Goal: Check status: Check status

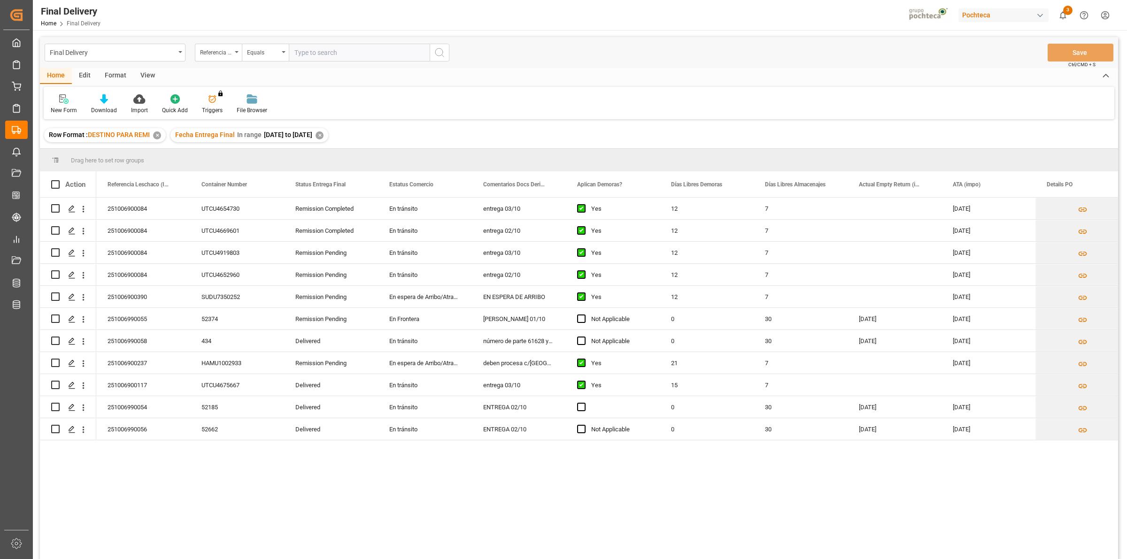
click at [119, 76] on div "Format" at bounding box center [116, 76] width 36 height 16
click at [104, 95] on icon at bounding box center [107, 95] width 8 height 3
click at [105, 137] on div "DESTINO PARA REMI" at bounding box center [130, 133] width 62 height 10
click at [94, 100] on div at bounding box center [108, 99] width 31 height 10
click at [128, 127] on div "Final Delivery Referencia Leschaco (Impo) Equals Save Ctrl/CMD + S Home Edit Fo…" at bounding box center [579, 310] width 1078 height 547
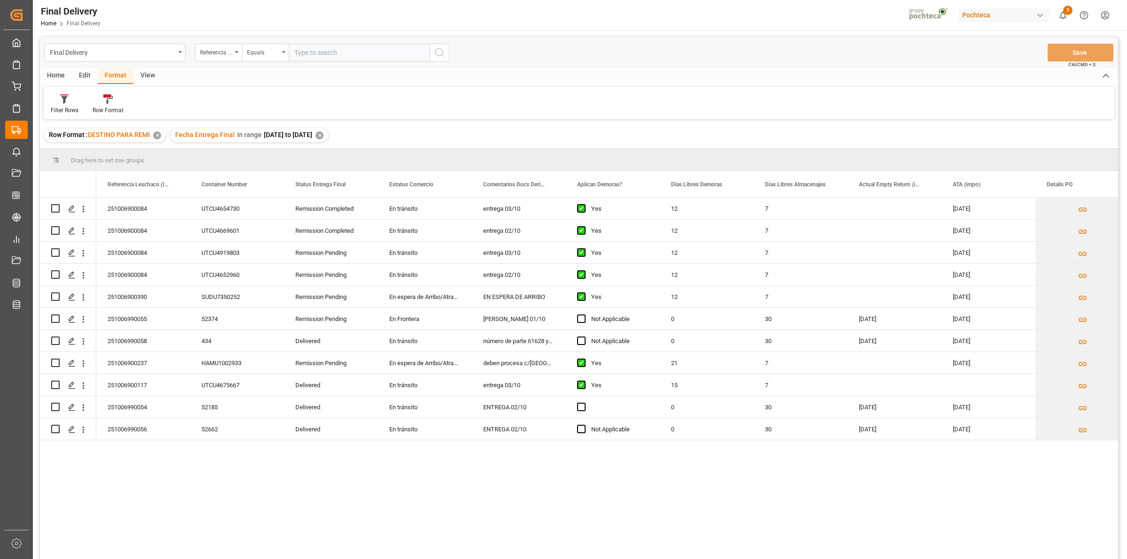
click at [144, 78] on div "View" at bounding box center [147, 76] width 29 height 16
click at [69, 106] on div "Default" at bounding box center [60, 104] width 32 height 21
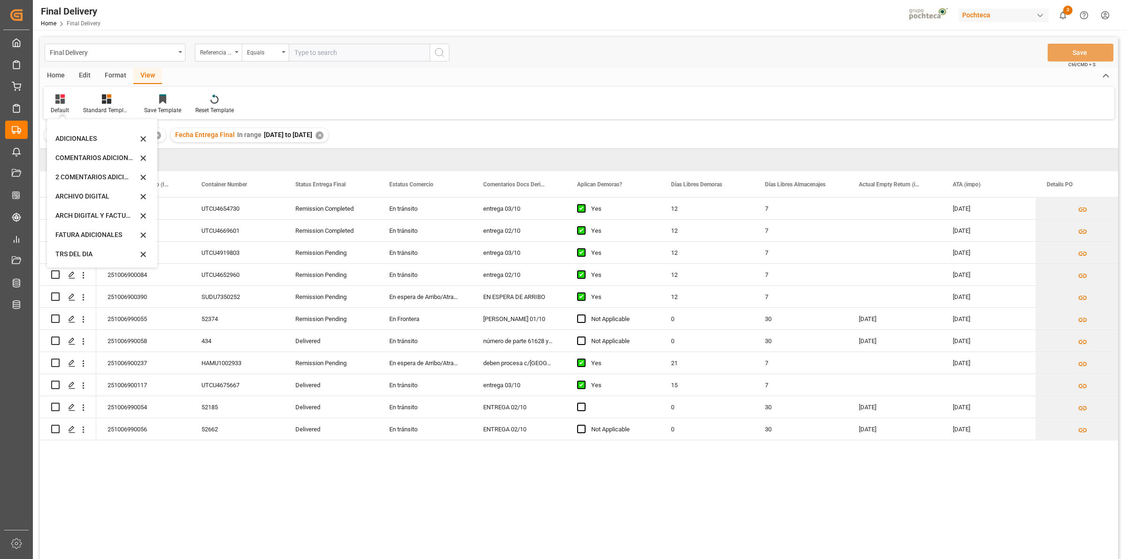
scroll to position [90, 0]
click at [92, 252] on div "CAPTURA TR Y RETRASO CON ENTREGA Y SUCURSAL" at bounding box center [96, 255] width 82 height 10
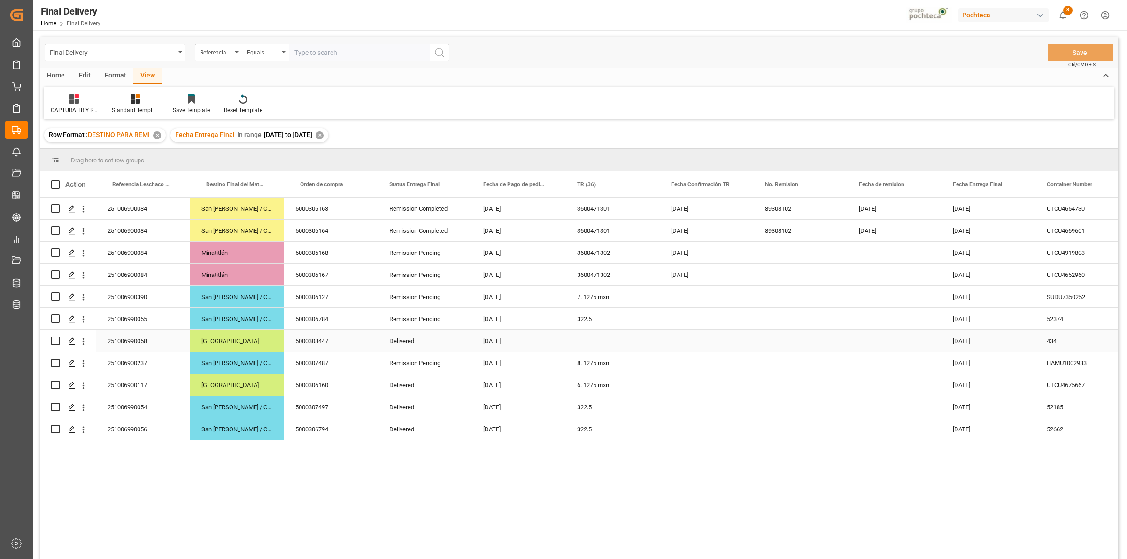
click at [593, 347] on div "Press SPACE to select this row." at bounding box center [613, 341] width 94 height 22
click at [958, 340] on div "[DATE]" at bounding box center [989, 341] width 94 height 22
click at [694, 342] on div "Press SPACE to select this row." at bounding box center [707, 341] width 94 height 22
click at [590, 433] on div "322.5" at bounding box center [613, 430] width 94 height 22
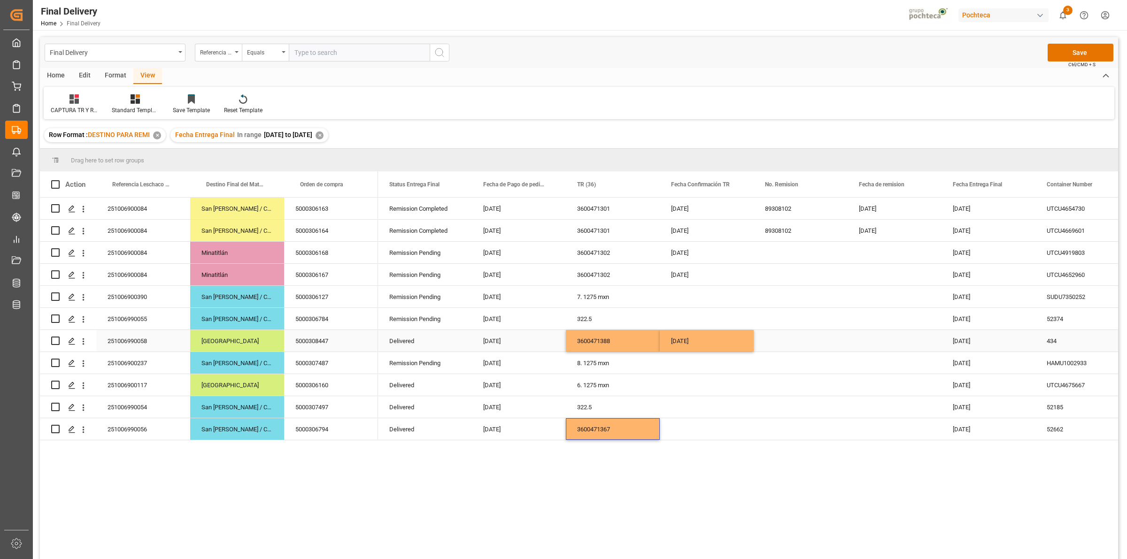
click at [690, 346] on div "[DATE]" at bounding box center [707, 341] width 94 height 22
click at [690, 428] on div "Press SPACE to select this row." at bounding box center [707, 430] width 94 height 22
click at [586, 410] on div "322.5" at bounding box center [613, 407] width 94 height 22
click at [594, 405] on div "322.5" at bounding box center [613, 407] width 94 height 22
click at [682, 424] on div "[DATE]" at bounding box center [707, 430] width 94 height 22
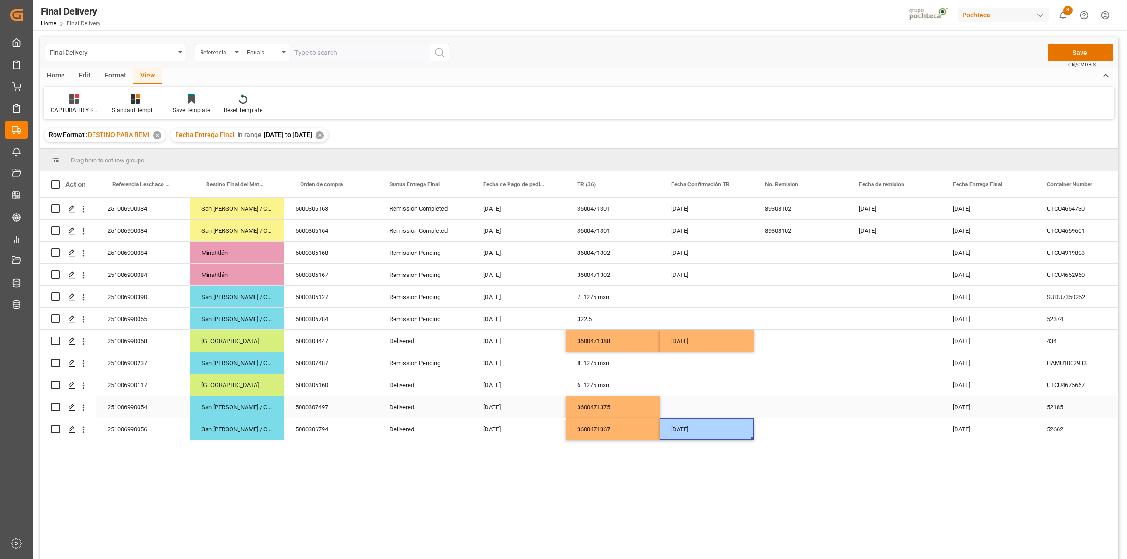
click at [678, 411] on div "Press SPACE to select this row." at bounding box center [707, 407] width 94 height 22
click at [1075, 45] on button "Save" at bounding box center [1081, 53] width 66 height 18
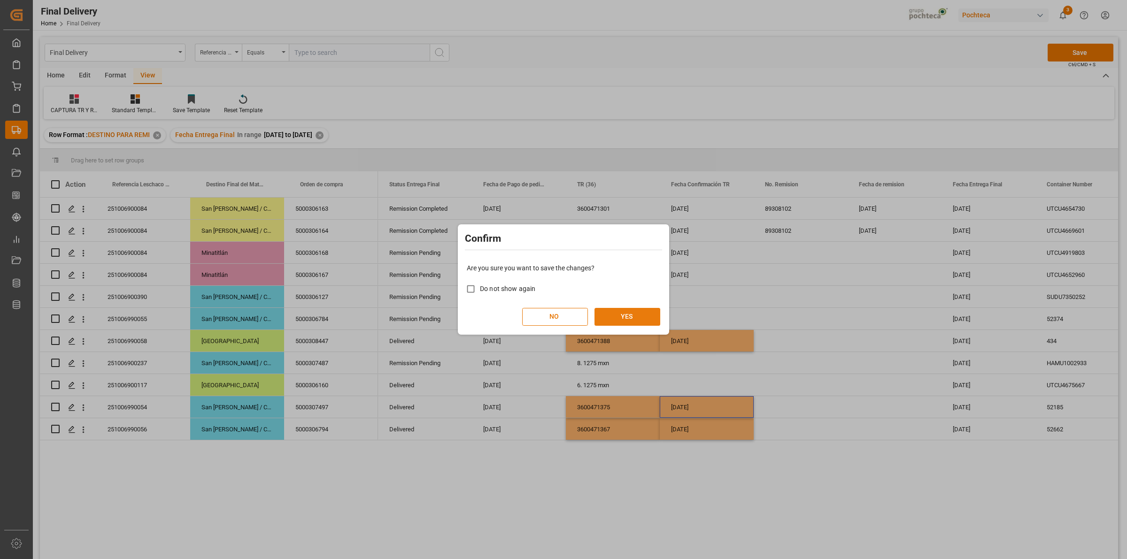
click at [633, 318] on button "YES" at bounding box center [628, 317] width 66 height 18
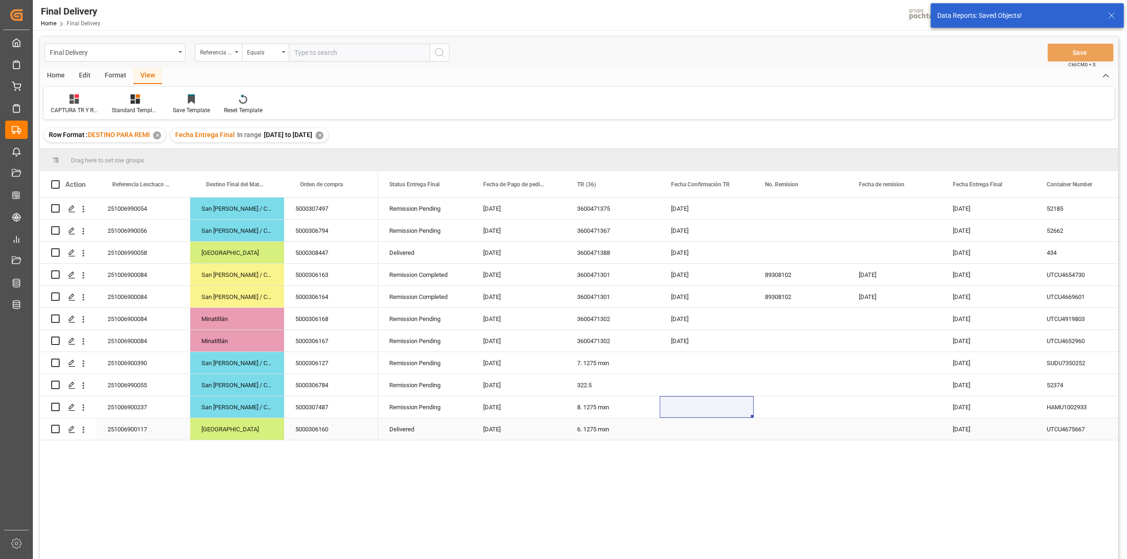
click at [160, 428] on div "251006900117" at bounding box center [143, 430] width 94 height 22
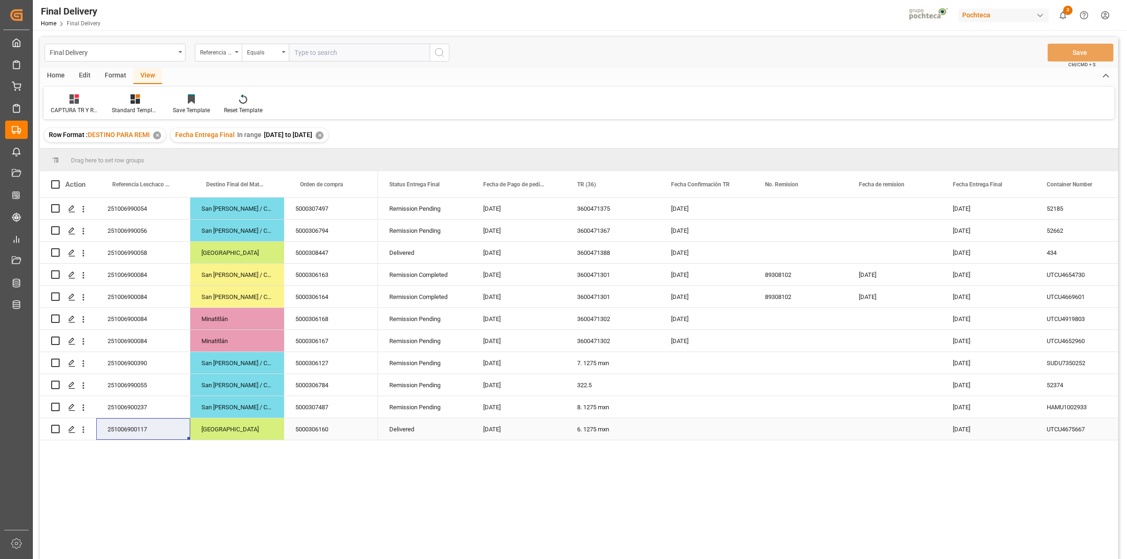
click at [321, 434] on div "5000306160" at bounding box center [331, 430] width 94 height 22
click at [597, 433] on div "6. 1275 mxn" at bounding box center [613, 430] width 94 height 22
click at [683, 428] on div "Press SPACE to select this row." at bounding box center [707, 430] width 94 height 22
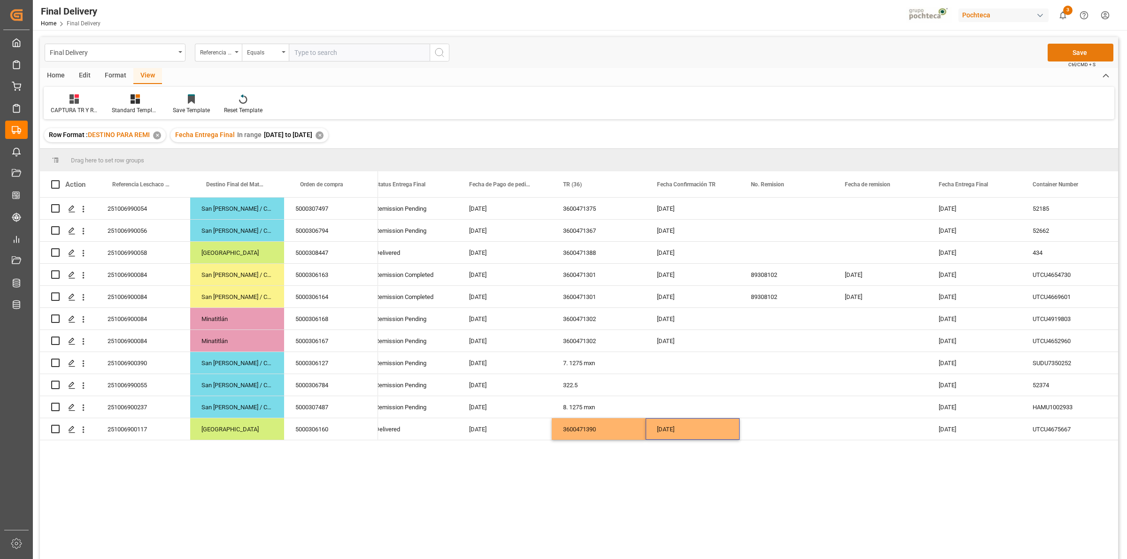
click at [1060, 57] on button "Save" at bounding box center [1081, 53] width 66 height 18
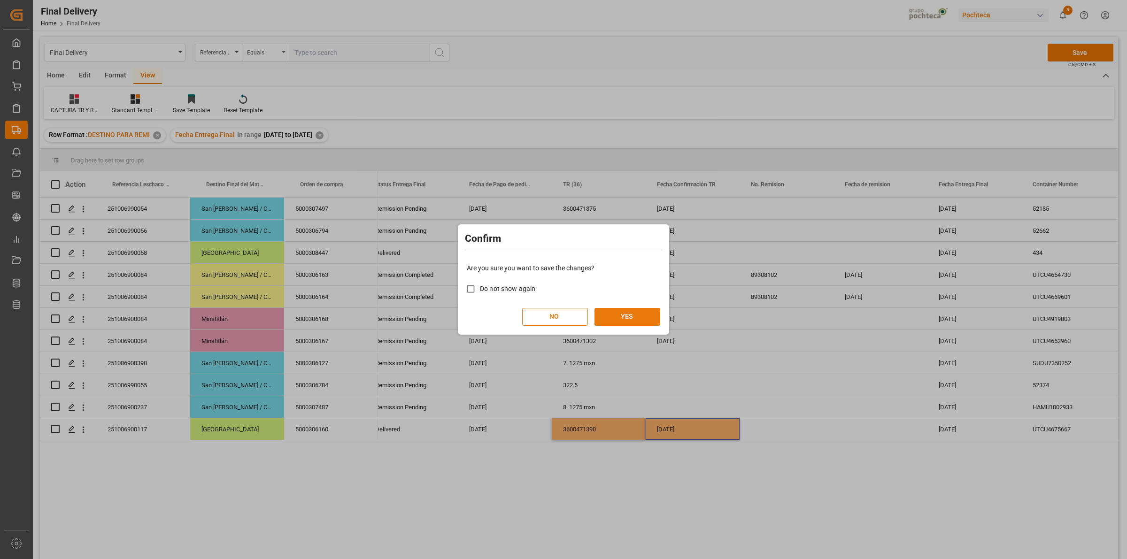
click at [635, 319] on button "YES" at bounding box center [628, 317] width 66 height 18
